Goal: Task Accomplishment & Management: Complete application form

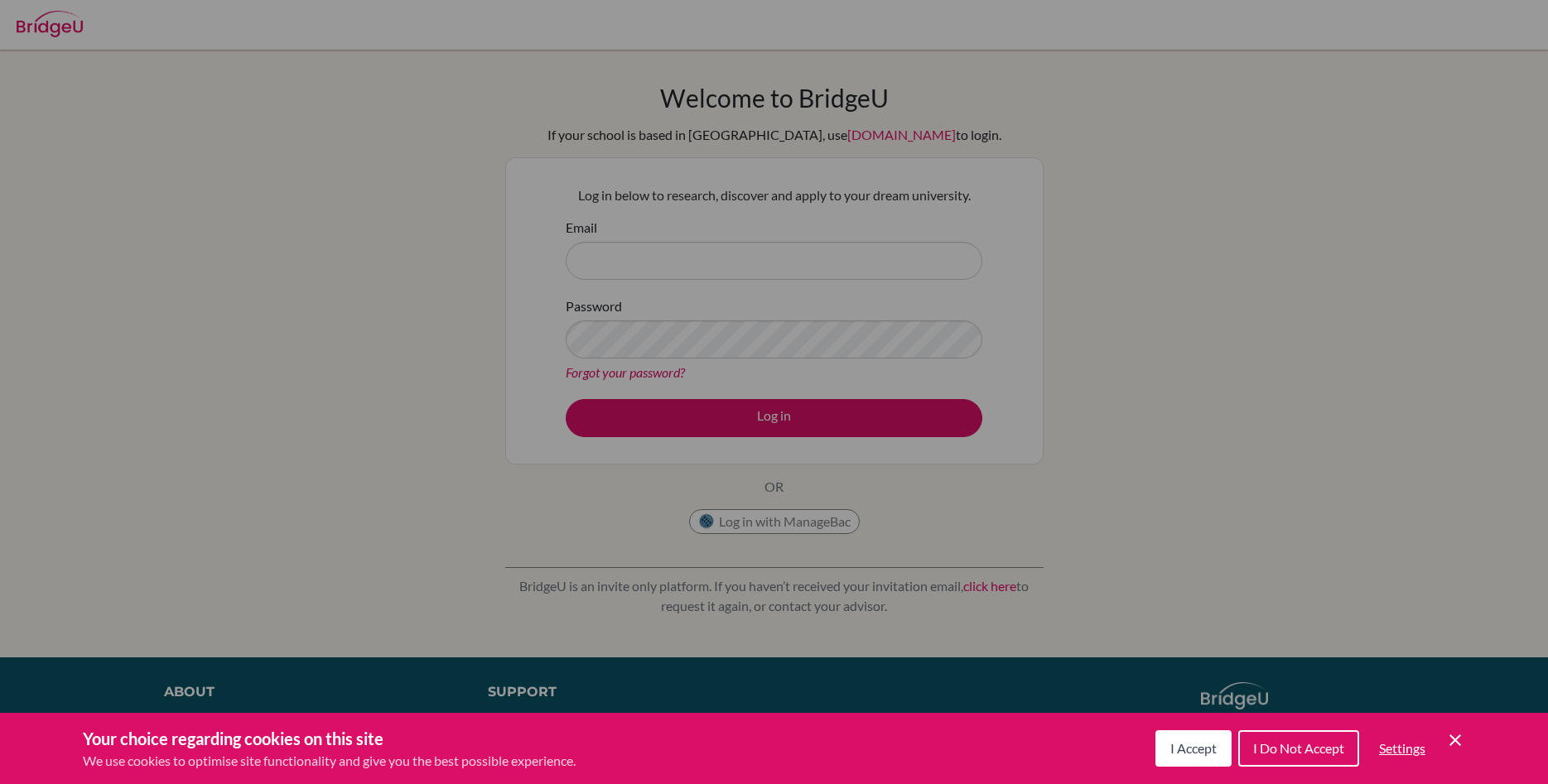
drag, startPoint x: 1199, startPoint y: 747, endPoint x: 1207, endPoint y: 719, distance: 29.1
click at [1199, 745] on span "I Accept" at bounding box center [1193, 748] width 46 height 16
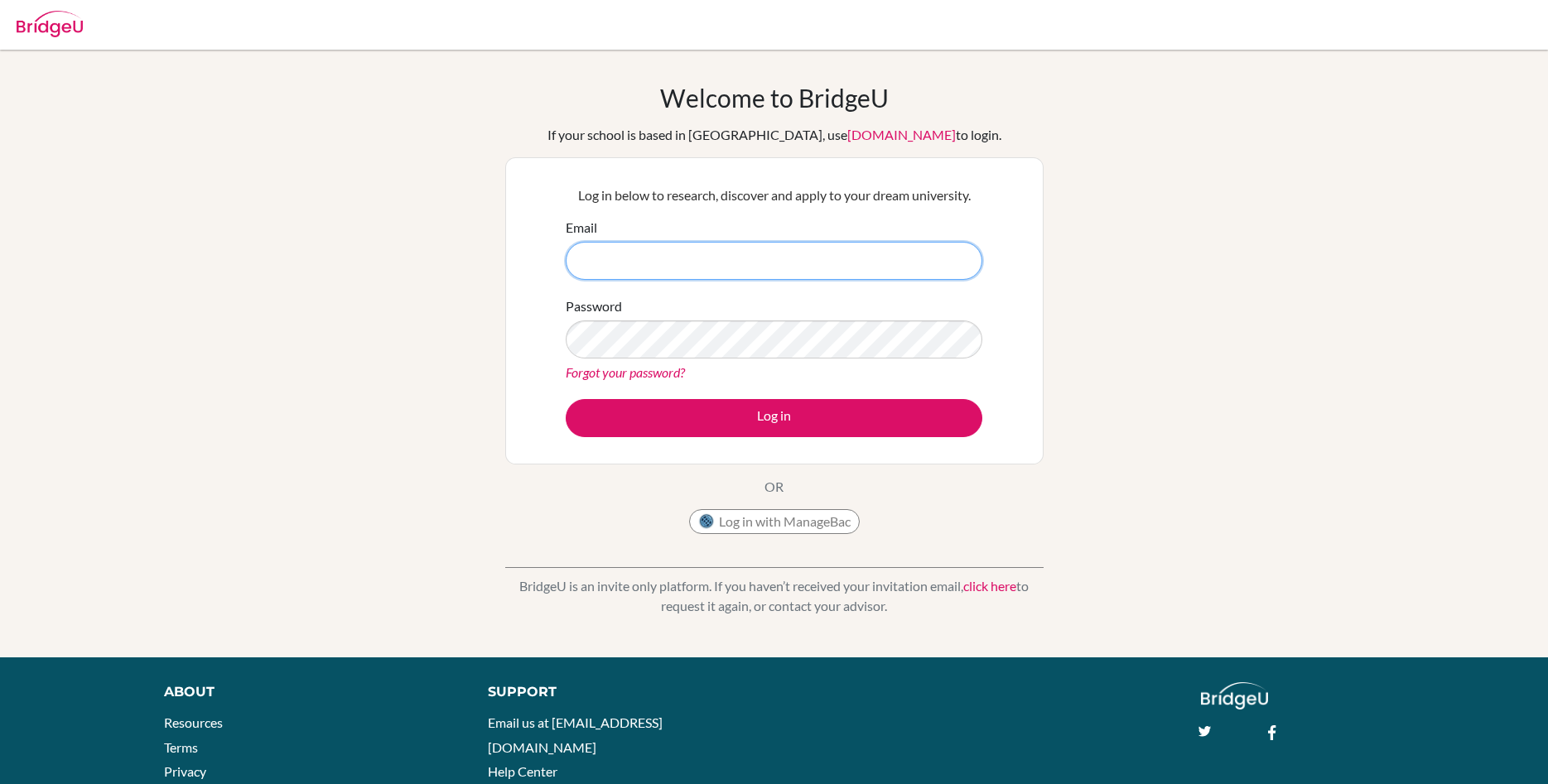
click at [700, 258] on input "Email" at bounding box center [774, 261] width 416 height 39
type input "[EMAIL_ADDRESS][DOMAIN_NAME]"
click at [566, 399] on button "Log in" at bounding box center [774, 418] width 416 height 39
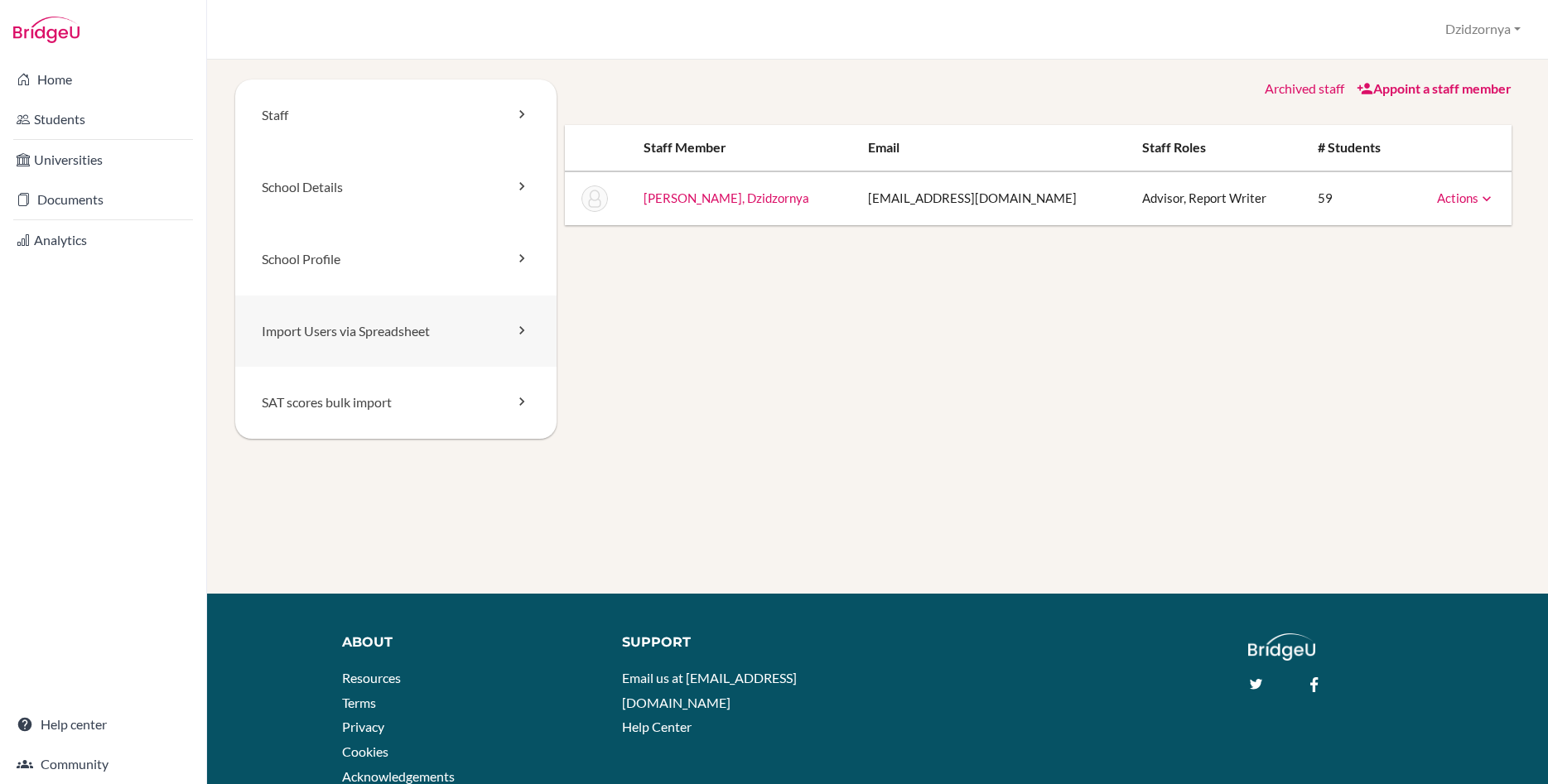
click at [357, 329] on link "Import Users via Spreadsheet" at bounding box center [396, 331] width 321 height 72
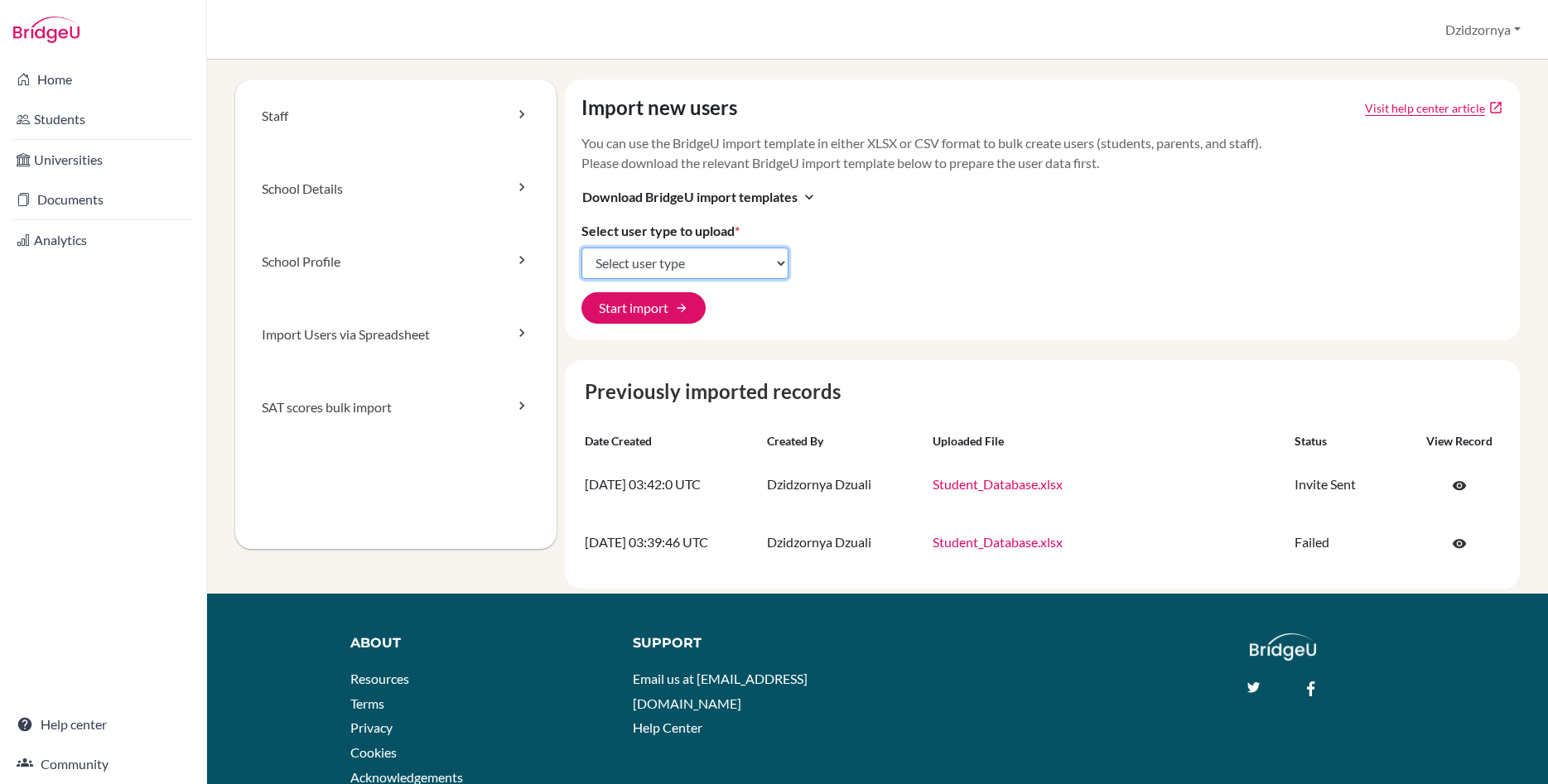
click at [582, 247] on select "Select user type Students Students and parents Parents Advisors Report writers" at bounding box center [684, 263] width 207 height 32
drag, startPoint x: 760, startPoint y: 266, endPoint x: 752, endPoint y: 196, distance: 70.5
click at [752, 196] on span "Download BridgeU import templates" at bounding box center [690, 197] width 216 height 20
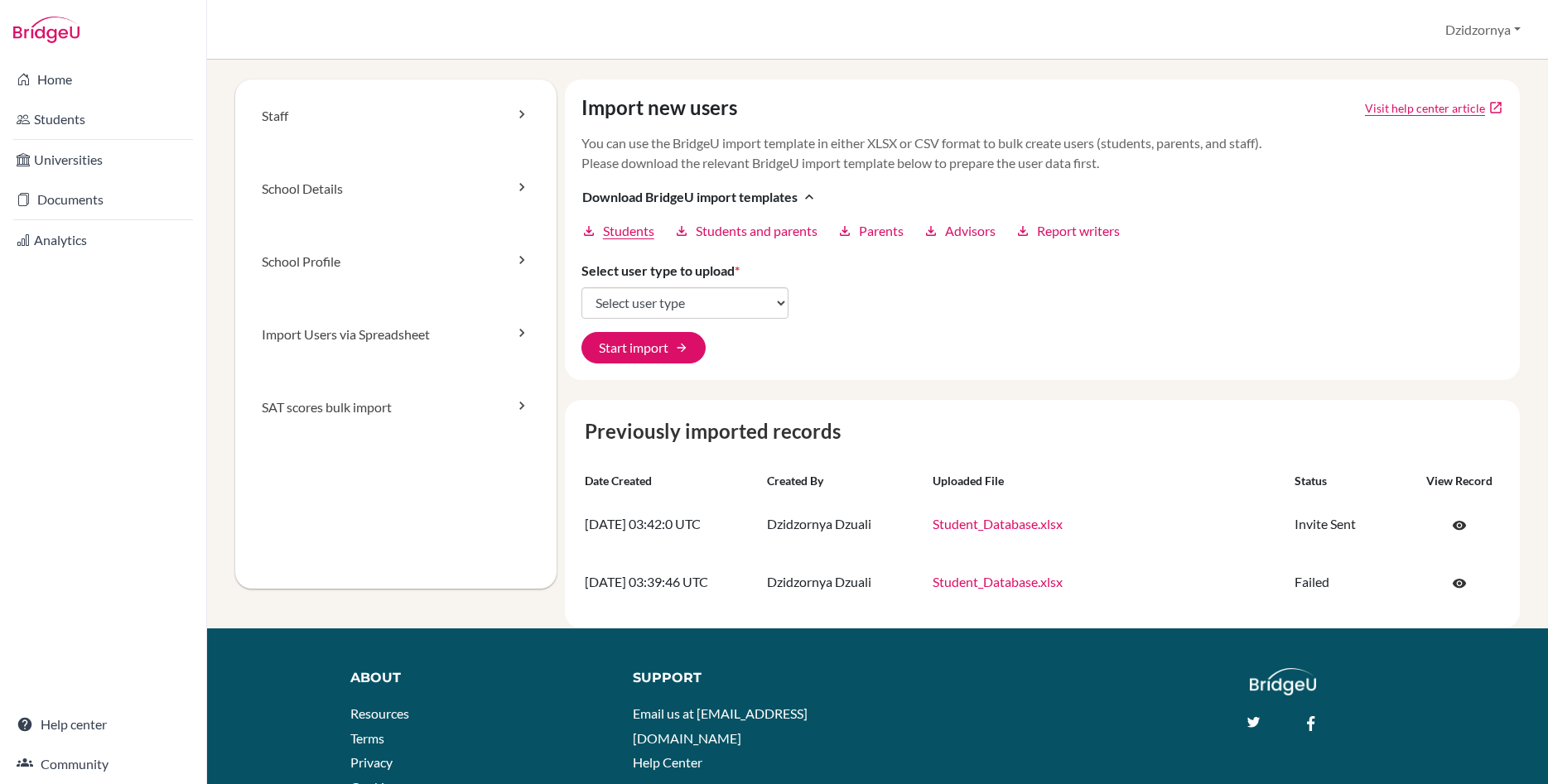
click at [650, 234] on span "Students" at bounding box center [629, 231] width 51 height 20
click at [255, 491] on div "Staff School Details School Profile Import Users via Spreadsheet SAT scores bul…" at bounding box center [396, 333] width 321 height 509
click at [582, 288] on select "Select user type Students Students and parents Parents Advisors Report writers" at bounding box center [684, 304] width 207 height 32
select select "students"
click option "Students" at bounding box center [0, 0] width 0 height 0
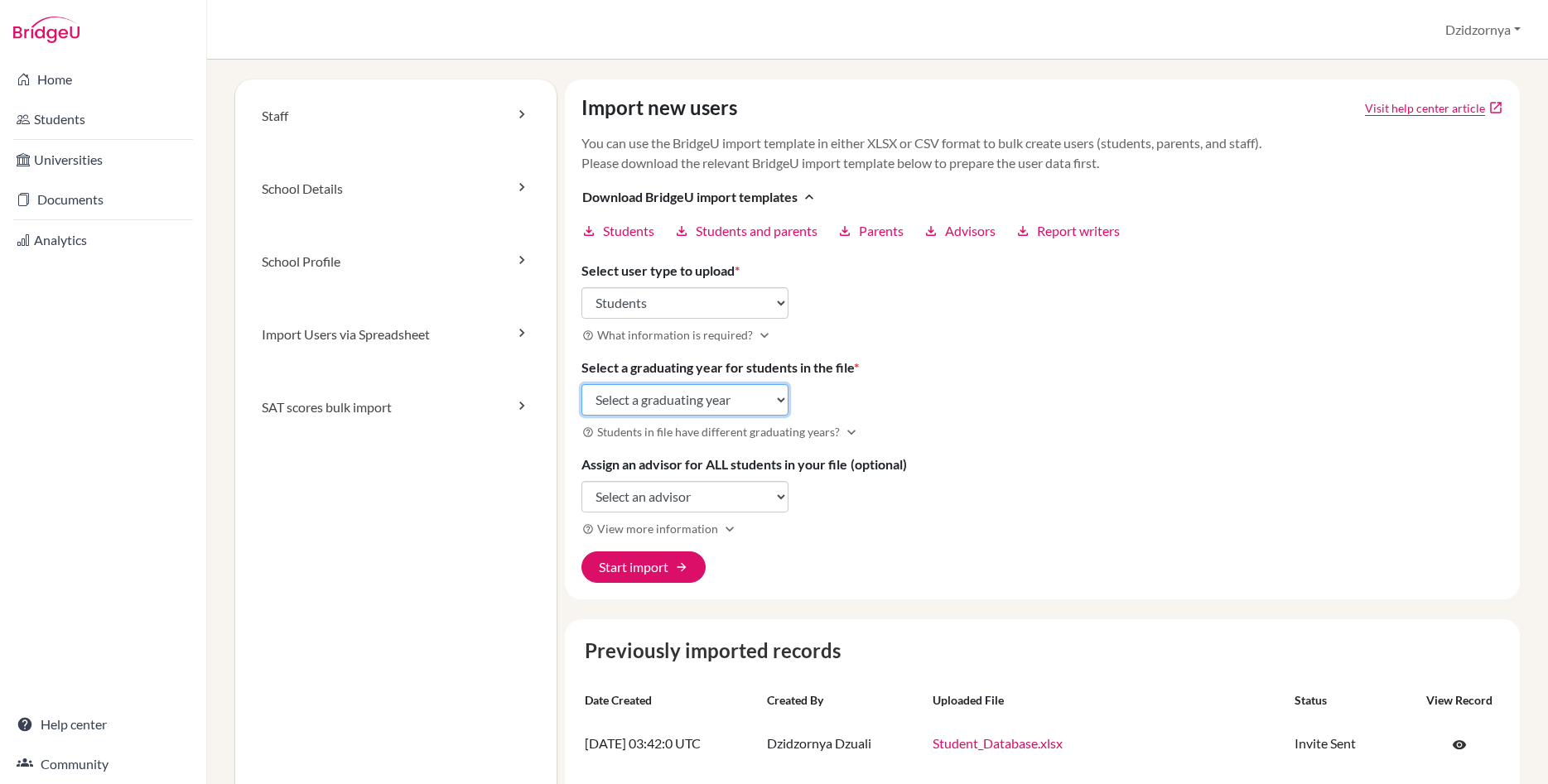
click at [582, 385] on select "Select a graduating year 2024 2025 2026 2027 2028 2029" at bounding box center [684, 400] width 207 height 32
click at [778, 401] on select "Select a graduating year 2024 2025 2026 2027 2028 2029" at bounding box center [684, 400] width 207 height 32
click at [582, 385] on select "Select a graduating year 2024 2025 2026 2027 2028 2029" at bounding box center [684, 400] width 207 height 32
select select "2026"
click option "2026" at bounding box center [0, 0] width 0 height 0
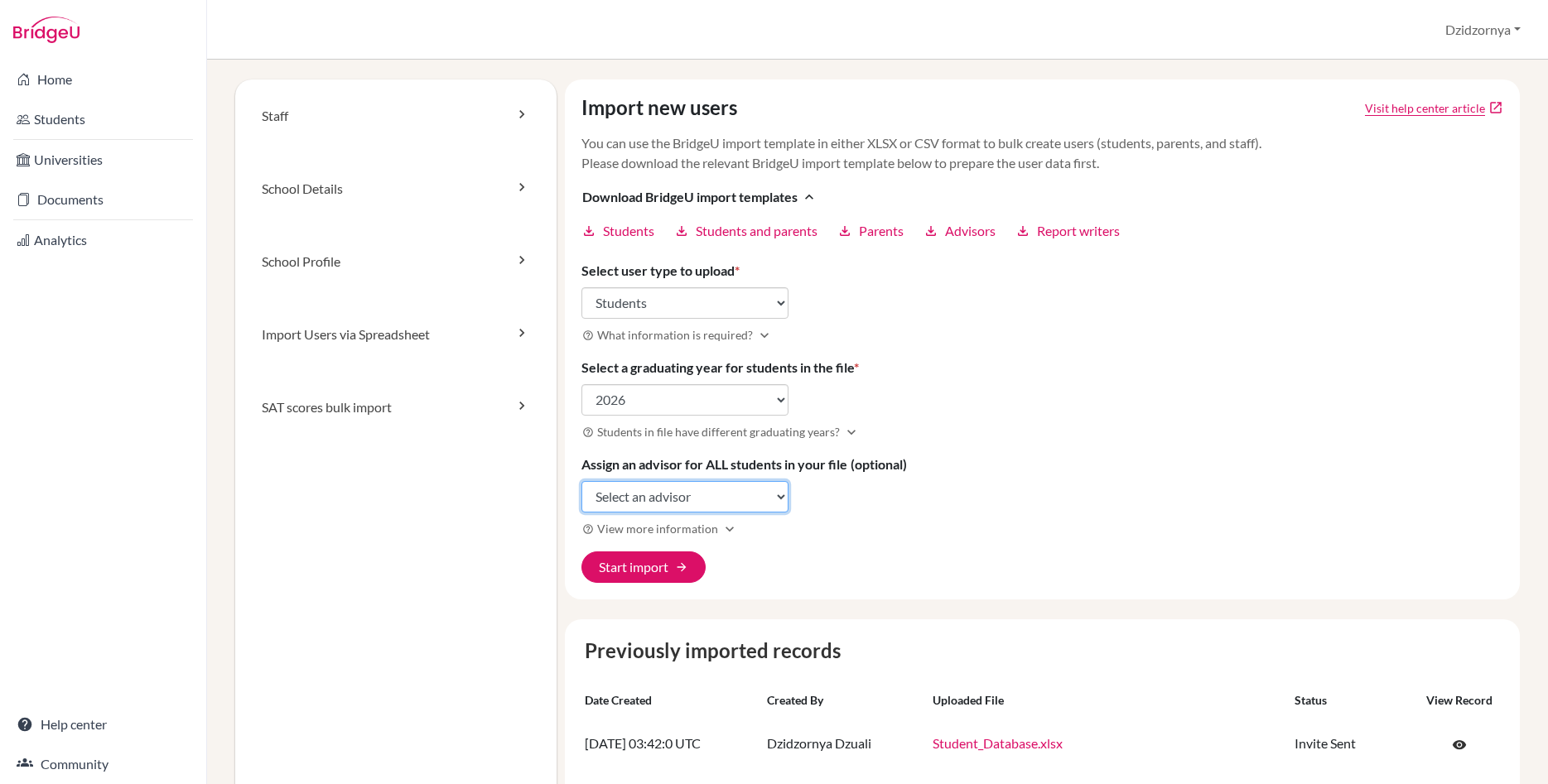
click at [582, 481] on select "Select an advisor Dzidzornya Dzuali" at bounding box center [684, 497] width 207 height 32
select select "335875"
click option "Dzidzornya Dzuali" at bounding box center [0, 0] width 0 height 0
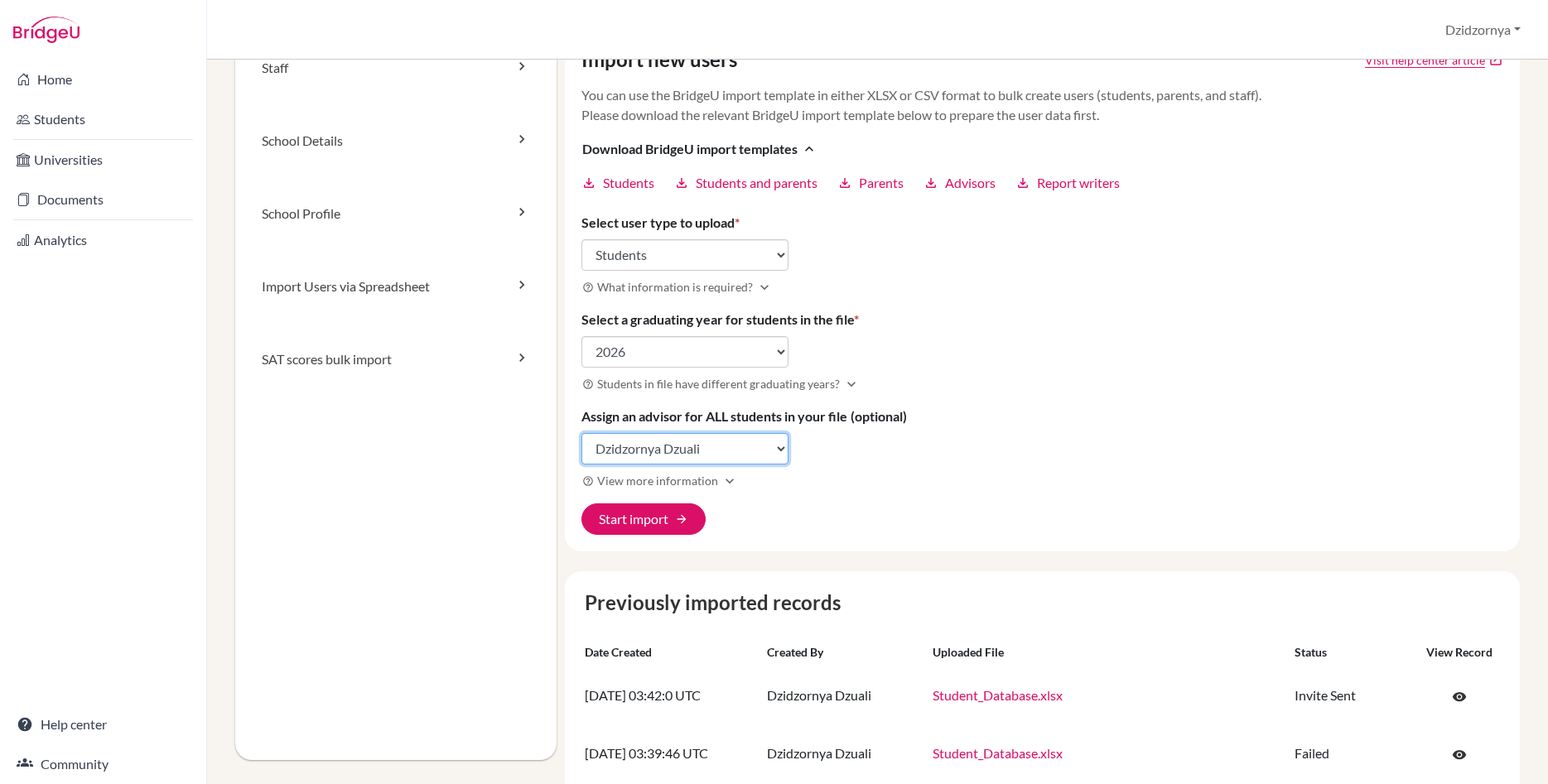
scroll to position [94, 0]
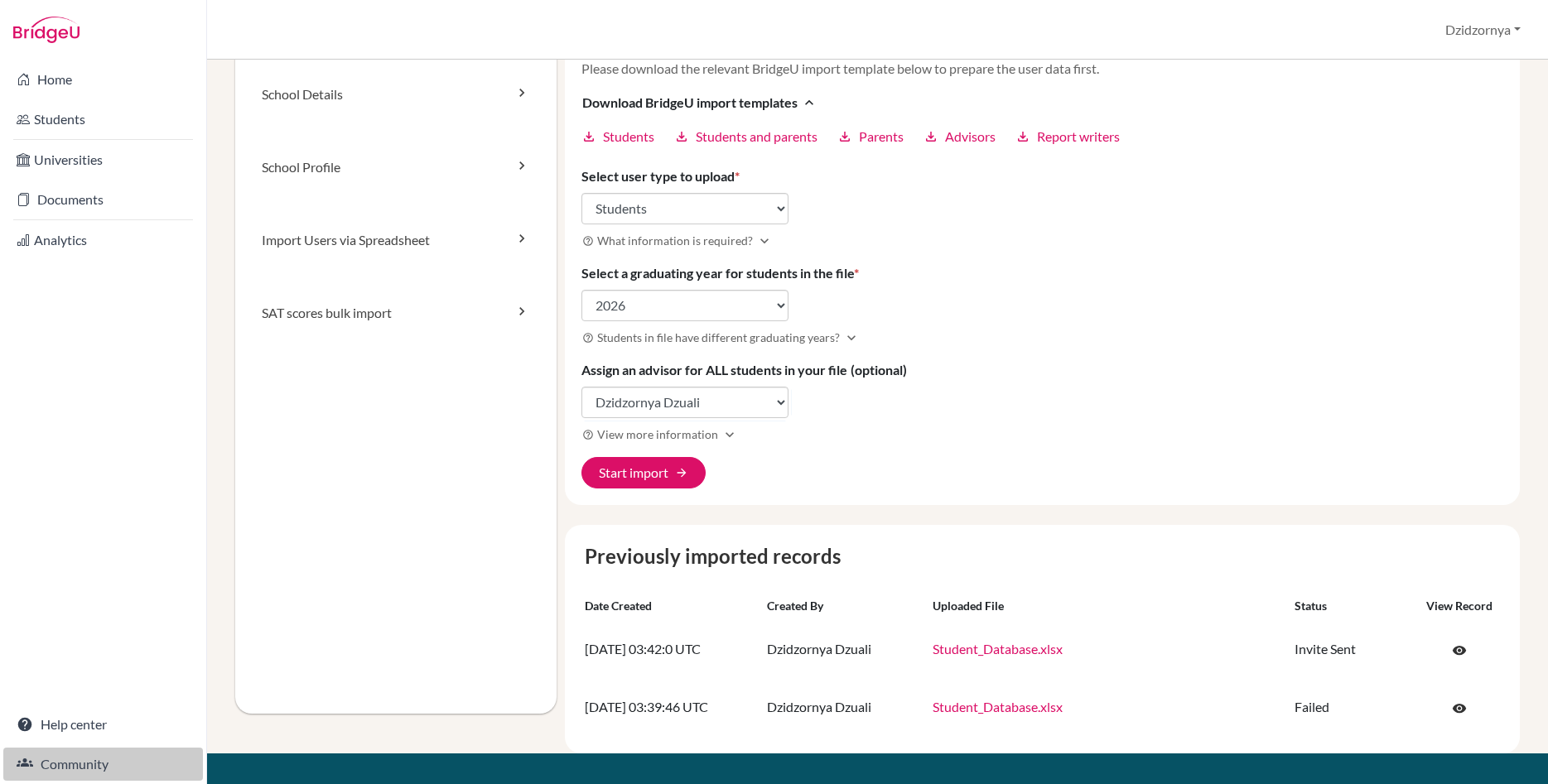
click at [84, 762] on link "Community" at bounding box center [103, 763] width 200 height 33
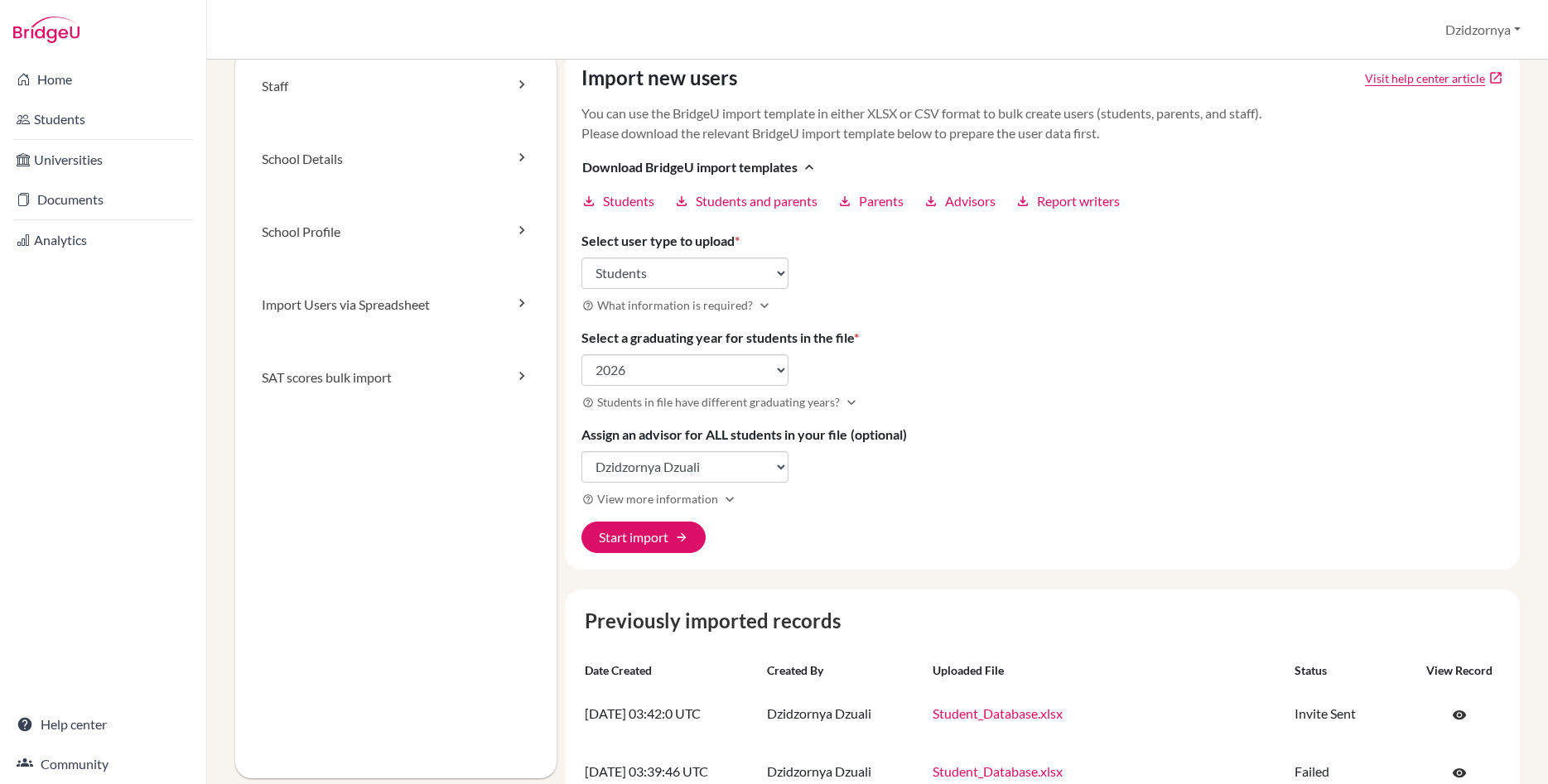
scroll to position [0, 0]
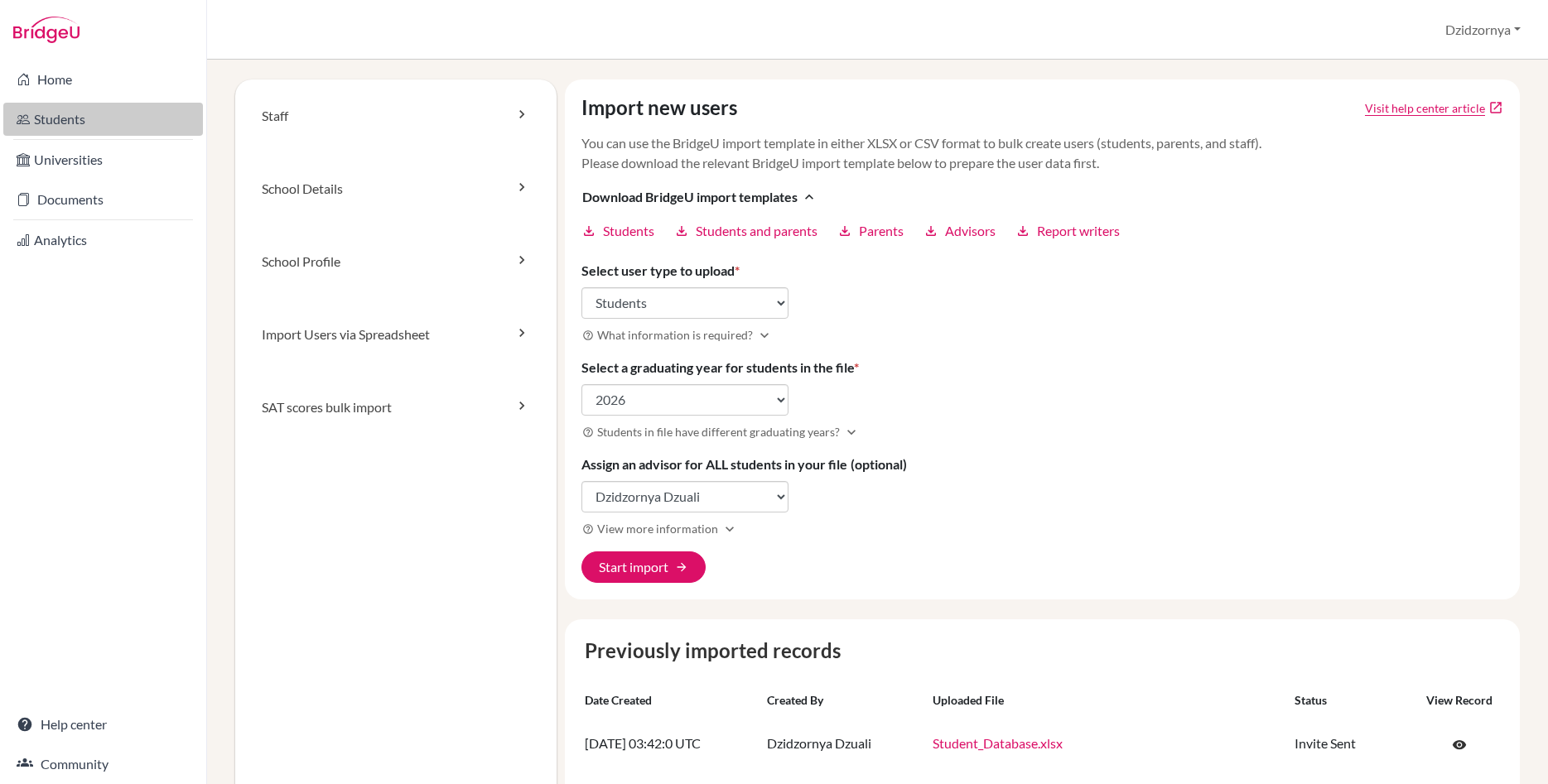
click at [65, 127] on link "Students" at bounding box center [103, 119] width 200 height 33
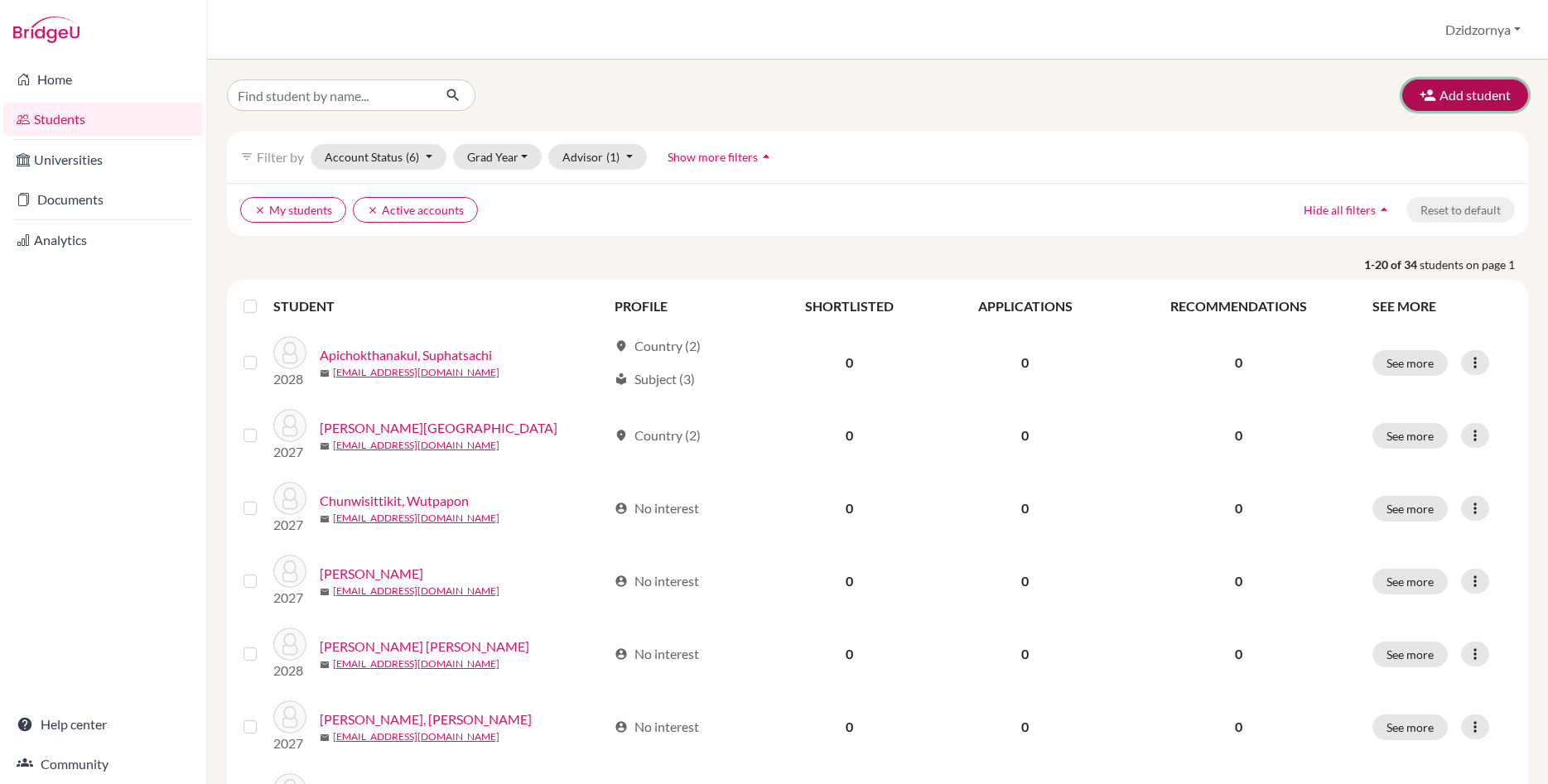
click at [1474, 93] on button "Add student" at bounding box center [1465, 95] width 126 height 32
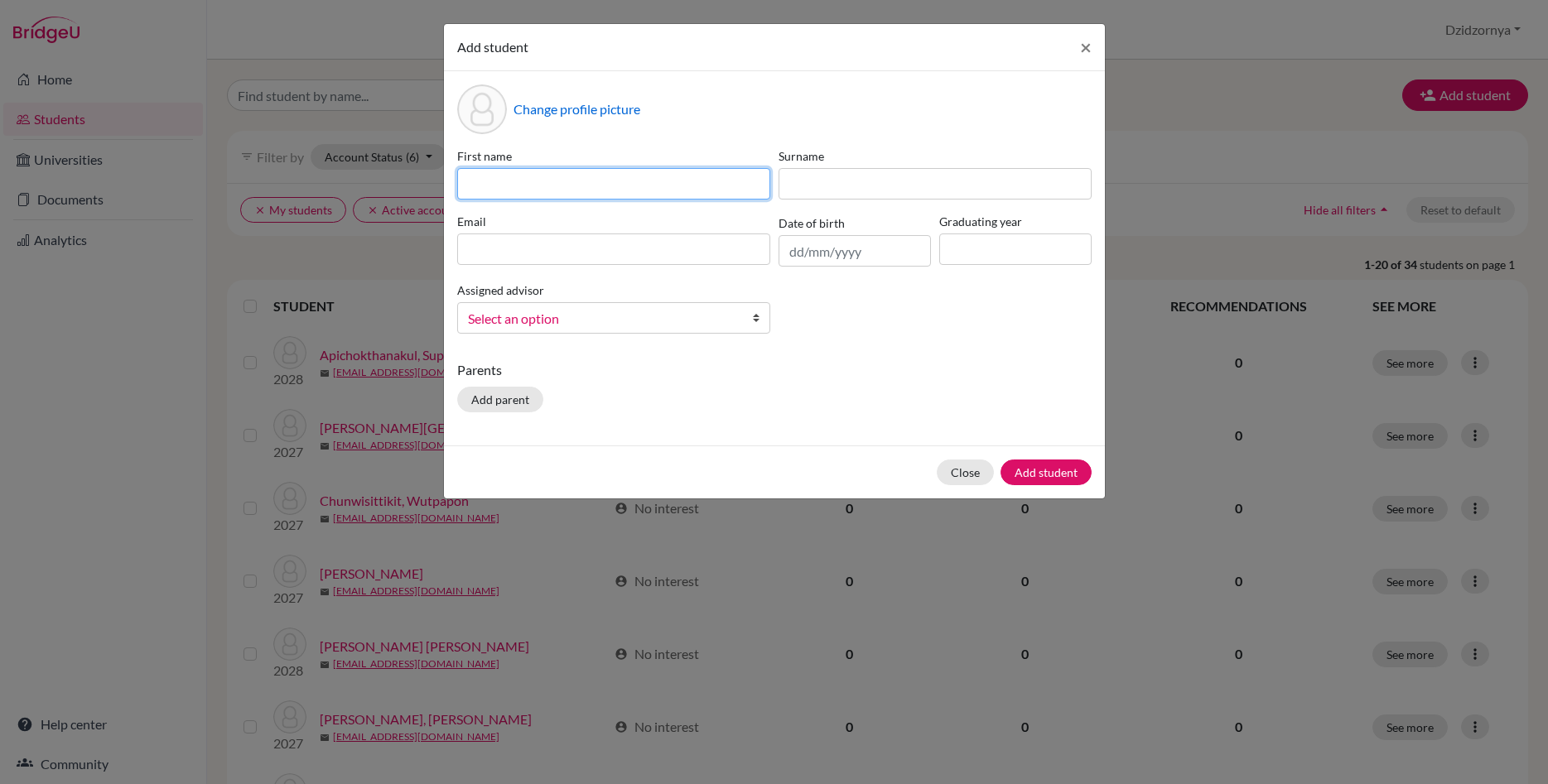
click at [663, 185] on input at bounding box center [613, 184] width 314 height 32
type input "DJ"
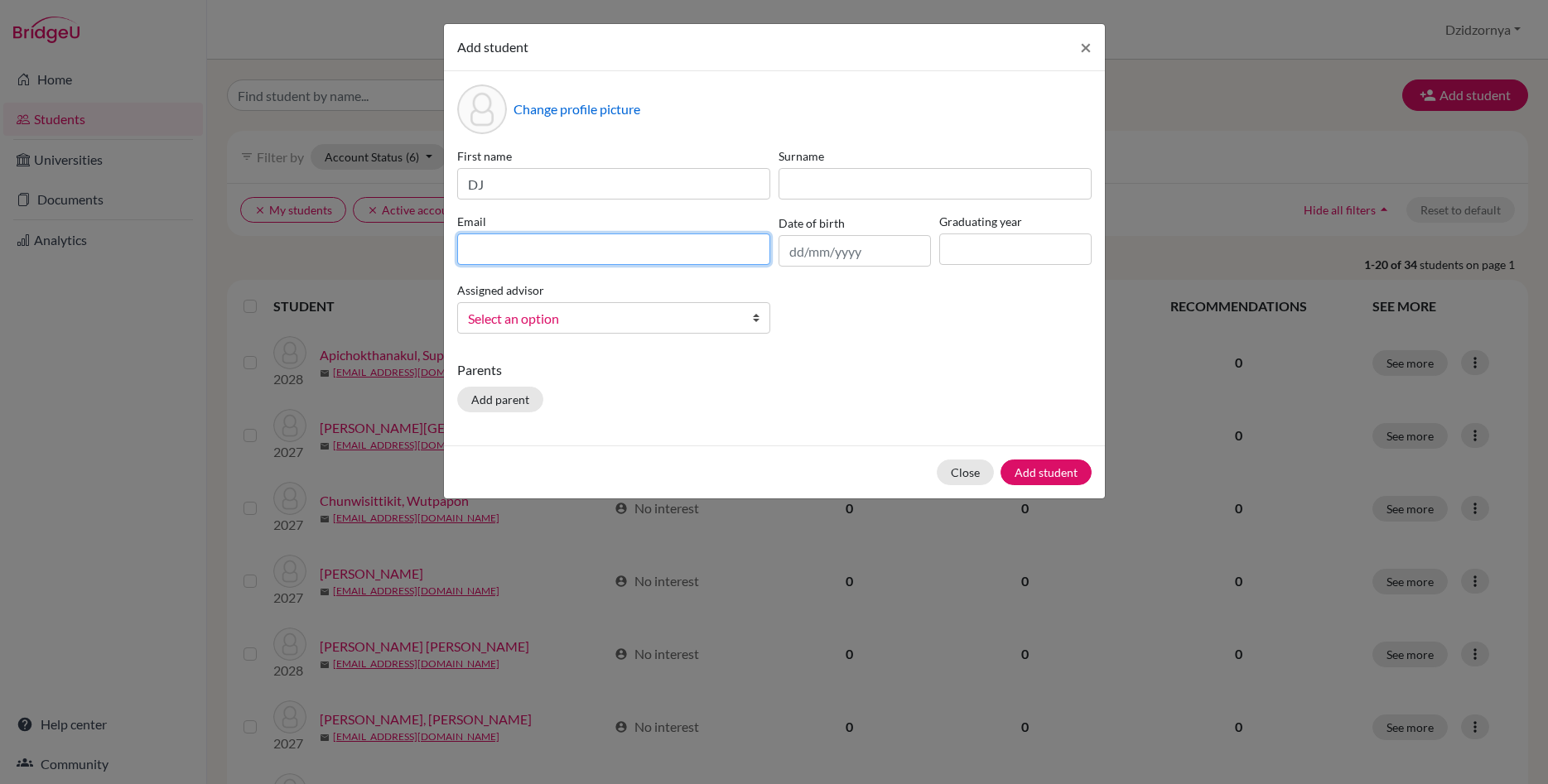
click at [713, 259] on input at bounding box center [613, 249] width 314 height 32
type input "darljay@gmail.com"
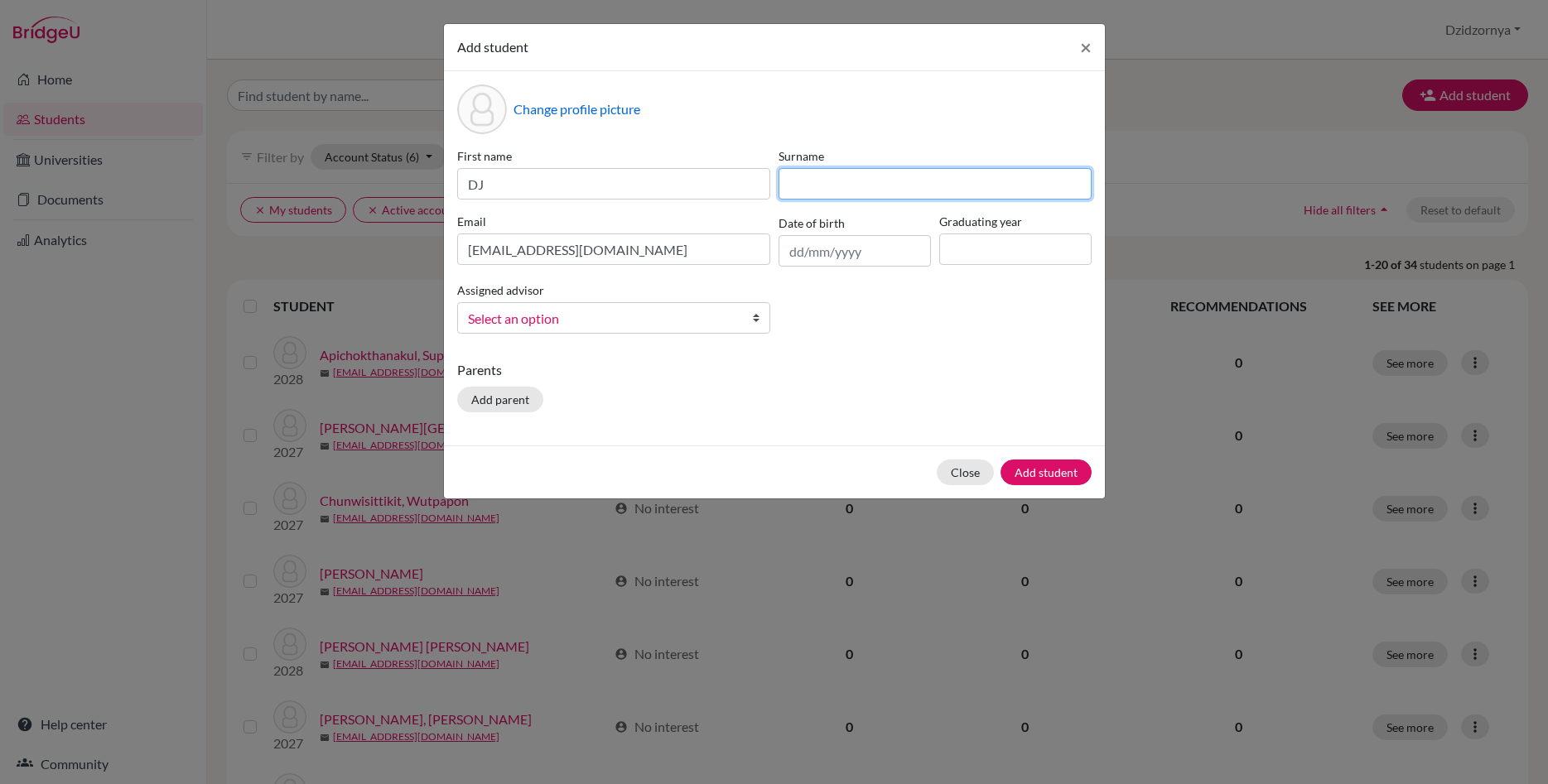
click at [844, 176] on input at bounding box center [935, 184] width 314 height 32
type input "Test"
click at [1057, 256] on input at bounding box center [1016, 249] width 152 height 32
type input "2029"
click at [614, 319] on span "Select an option" at bounding box center [602, 319] width 270 height 22
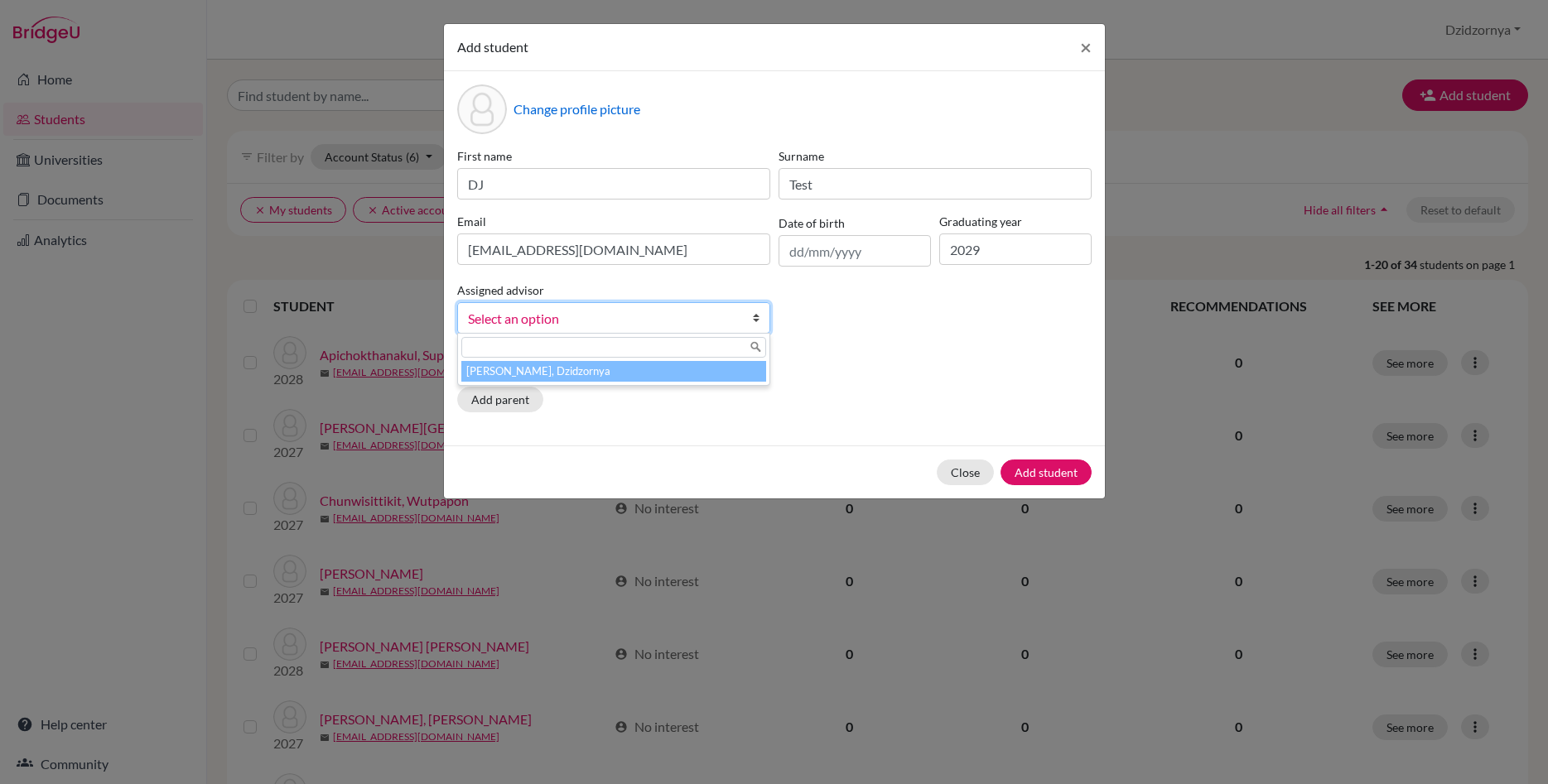
click at [614, 319] on span "Select an option" at bounding box center [602, 319] width 270 height 22
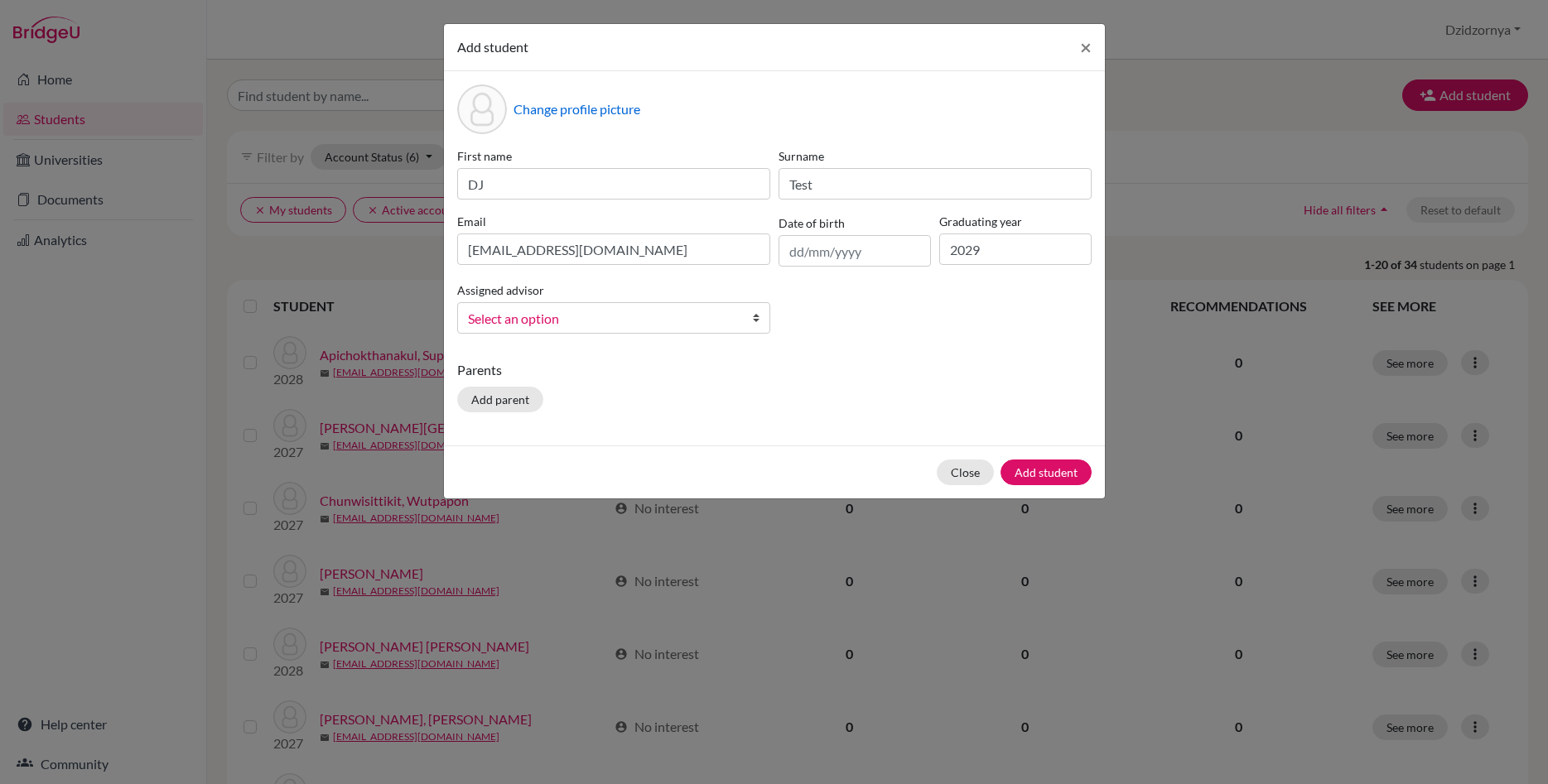
drag, startPoint x: 873, startPoint y: 376, endPoint x: 881, endPoint y: 369, distance: 10.6
click at [876, 373] on p "Parents" at bounding box center [774, 370] width 634 height 20
click at [1060, 471] on button "Add student" at bounding box center [1047, 473] width 91 height 26
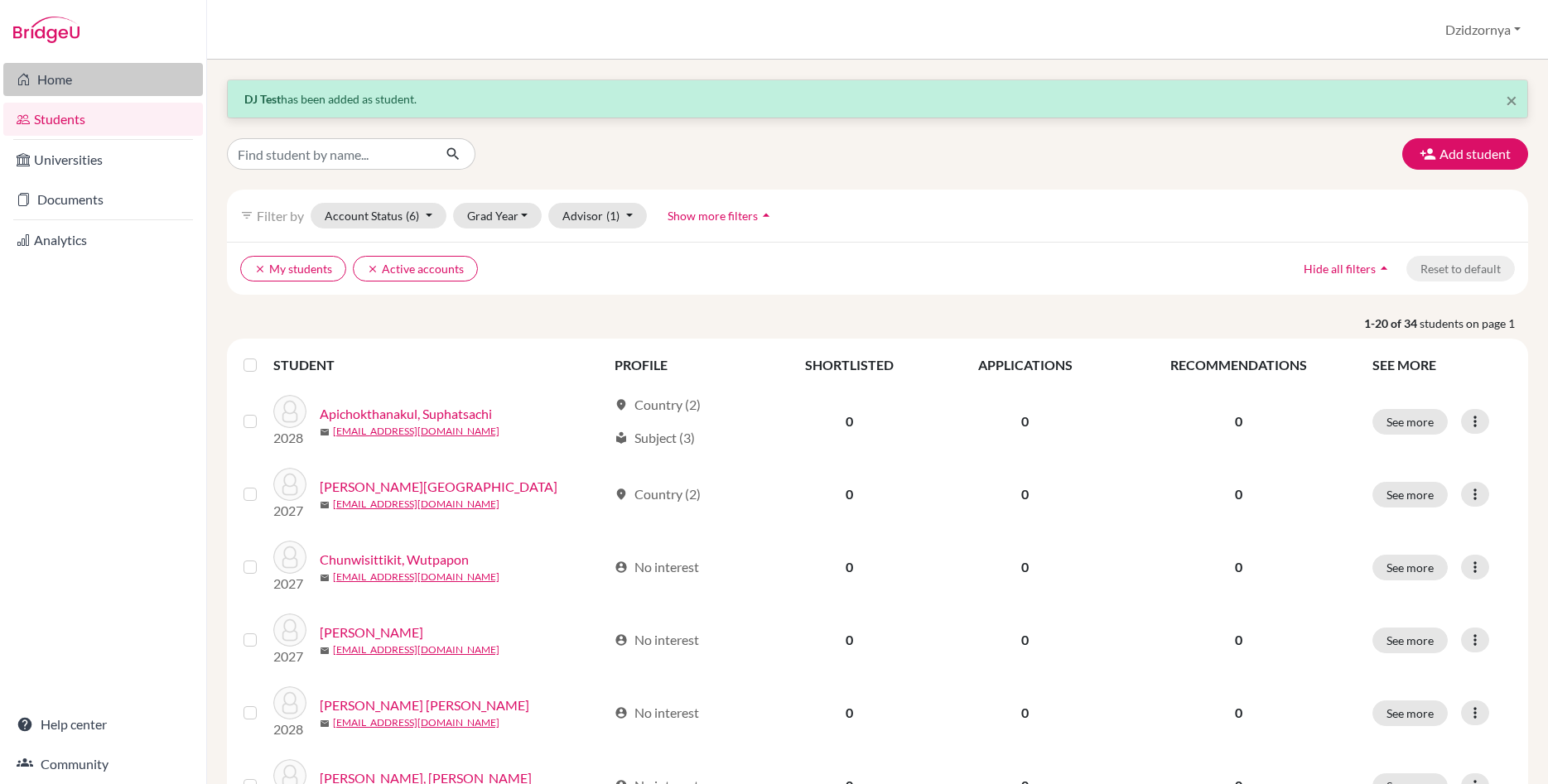
click at [71, 74] on link "Home" at bounding box center [103, 79] width 200 height 33
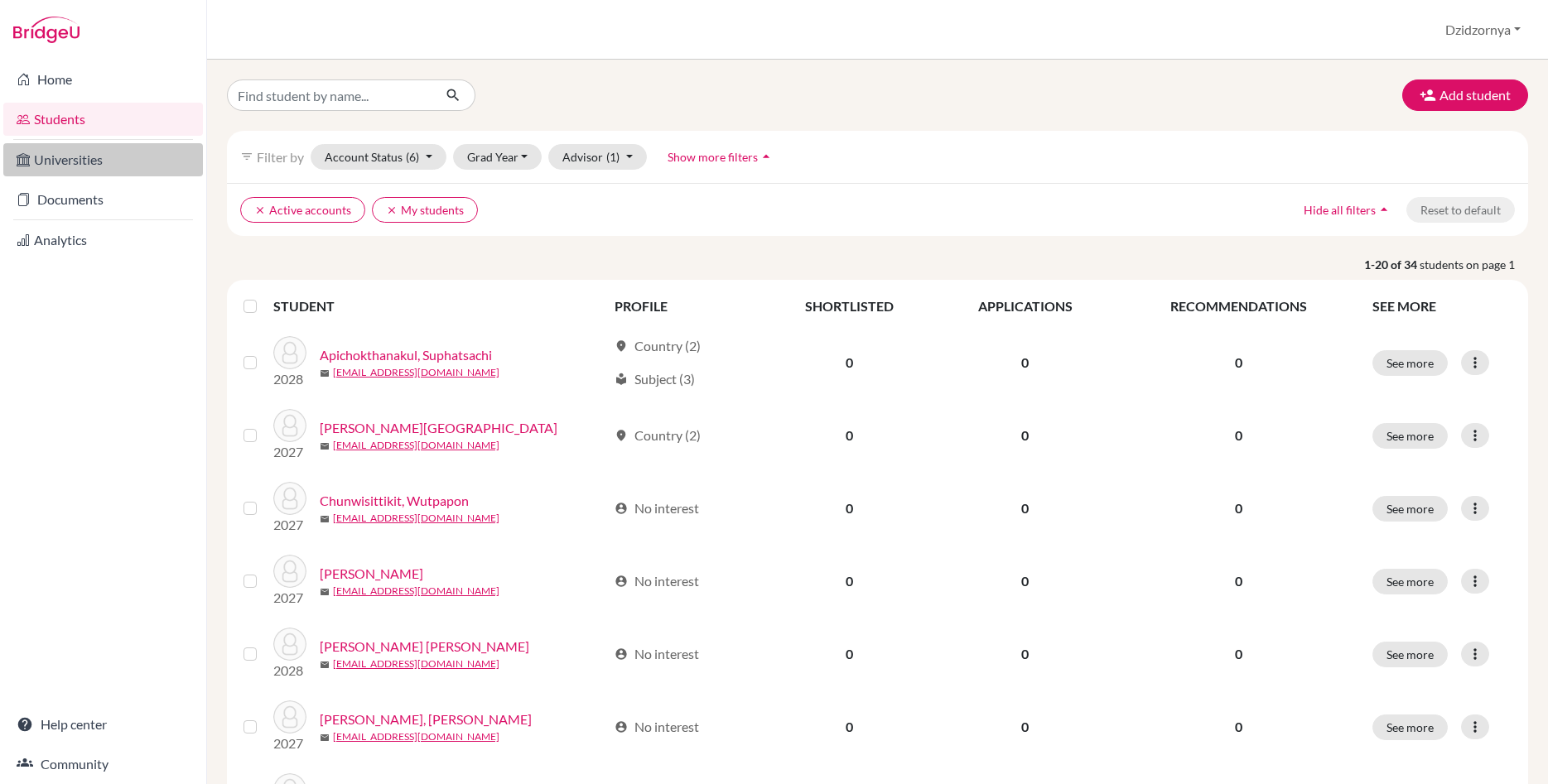
click at [79, 161] on link "Universities" at bounding box center [103, 159] width 200 height 33
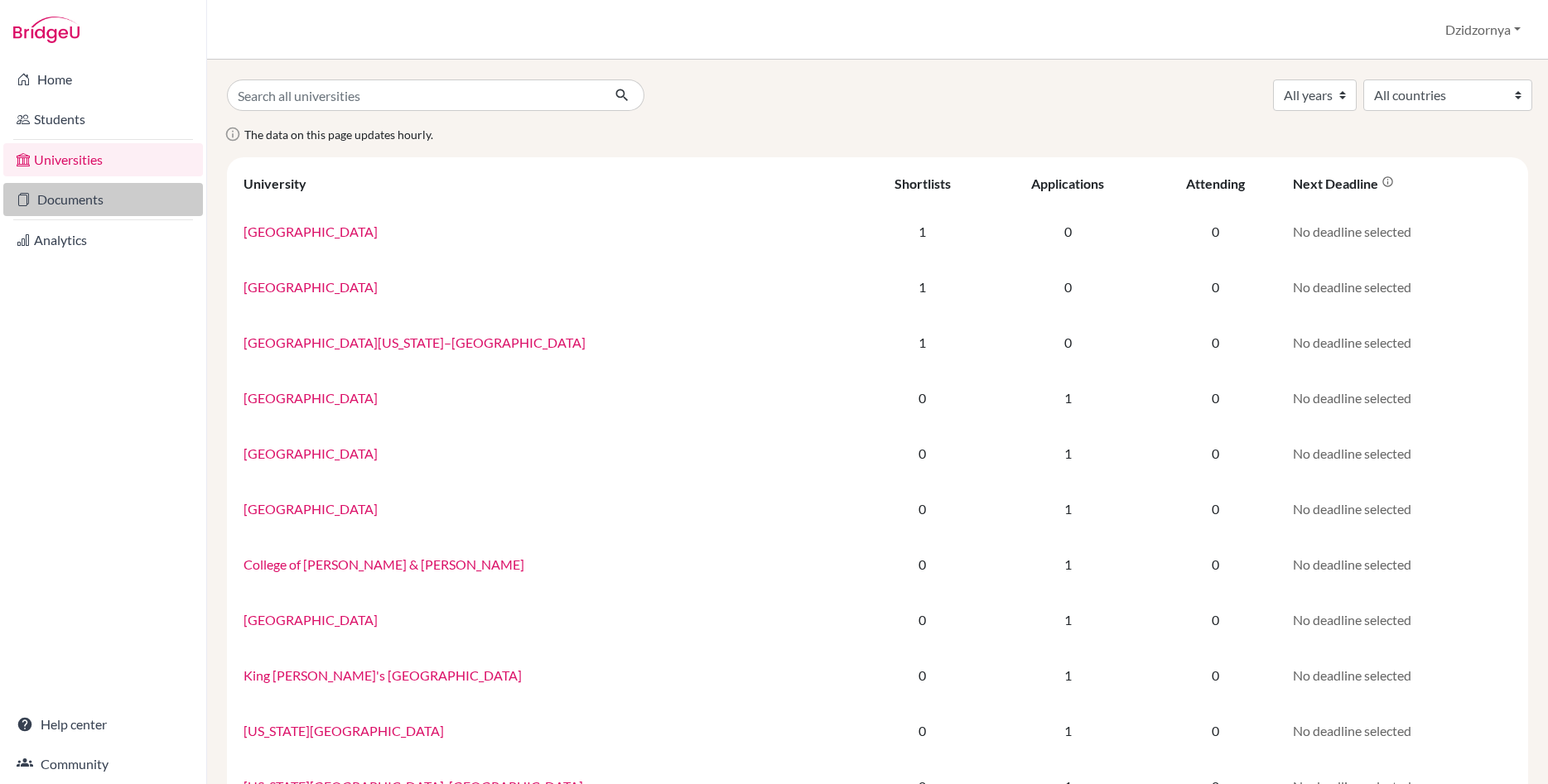
click at [79, 202] on link "Documents" at bounding box center [103, 199] width 200 height 33
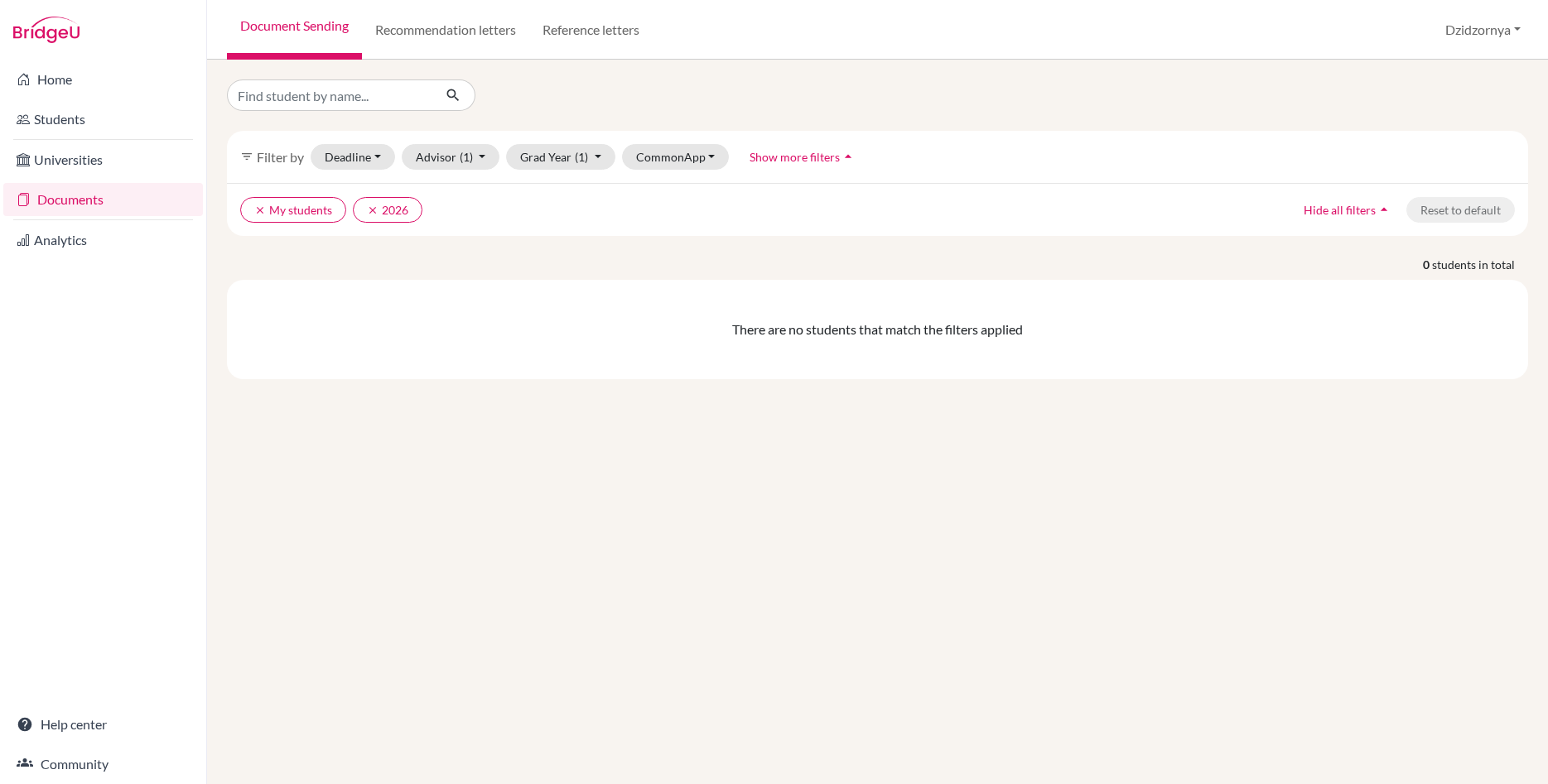
click at [1392, 493] on div "filter_list Filter by Deadline - Select a date range Or double click for a sing…" at bounding box center [877, 421] width 1341 height 725
click at [61, 79] on link "Home" at bounding box center [103, 79] width 200 height 33
